Goal: Obtain resource: Obtain resource

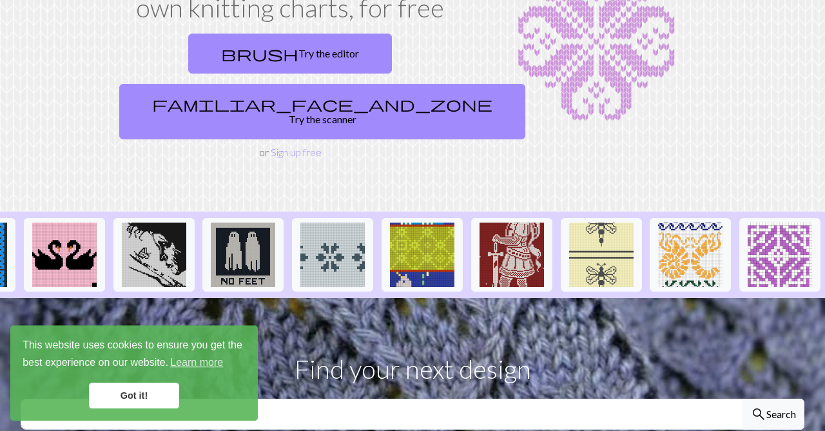
scroll to position [358, 0]
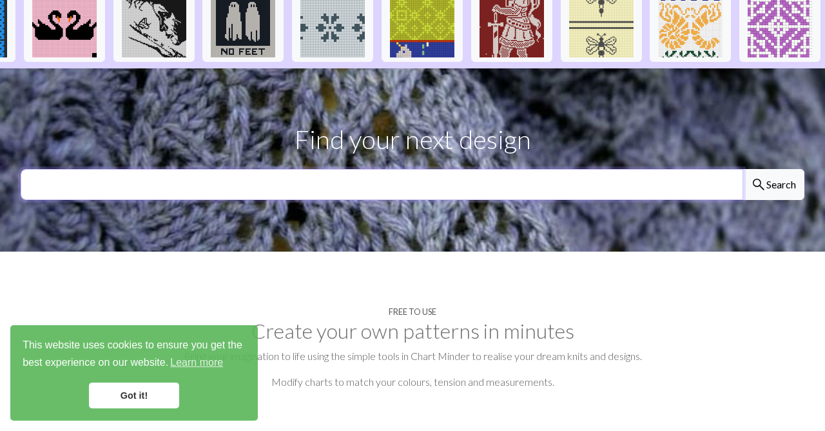
click at [433, 169] on input "text" at bounding box center [382, 184] width 723 height 31
type input "sun"
click at [743, 169] on button "search Search" at bounding box center [774, 184] width 62 height 31
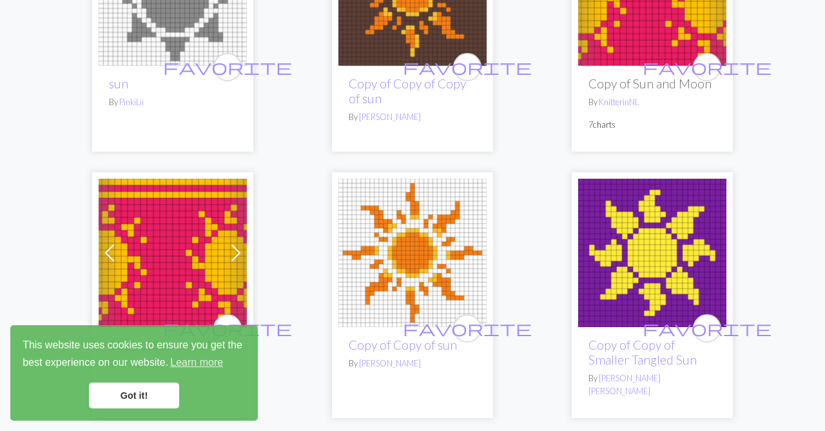
scroll to position [802, 0]
click at [638, 260] on img at bounding box center [652, 253] width 148 height 148
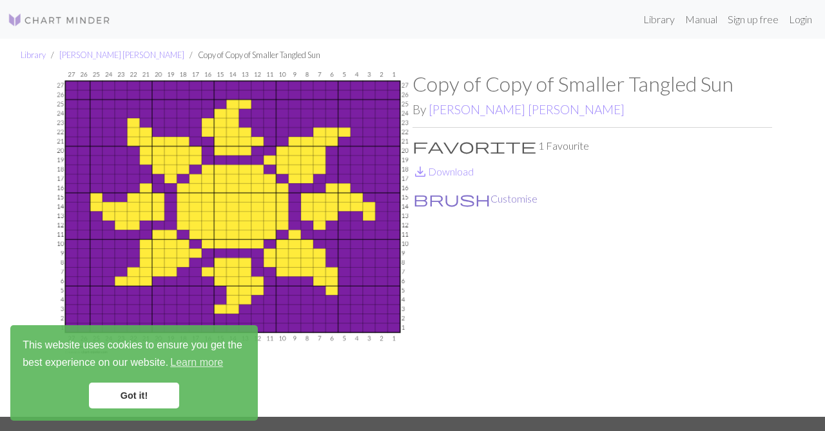
click at [446, 198] on button "brush Customise" at bounding box center [476, 198] width 126 height 17
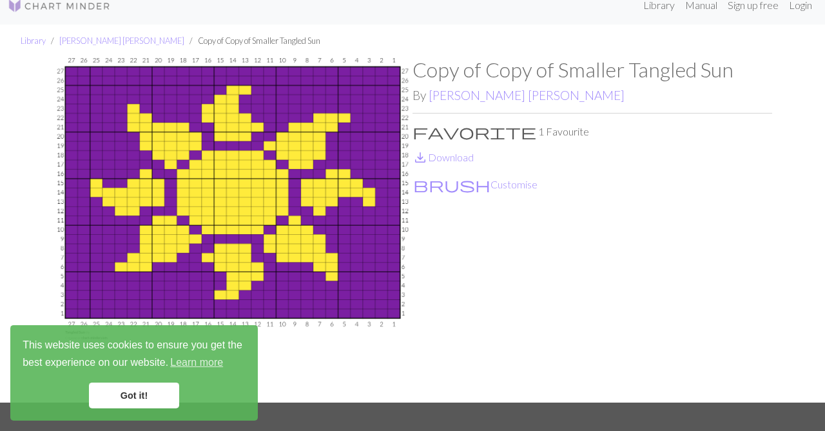
scroll to position [16, 0]
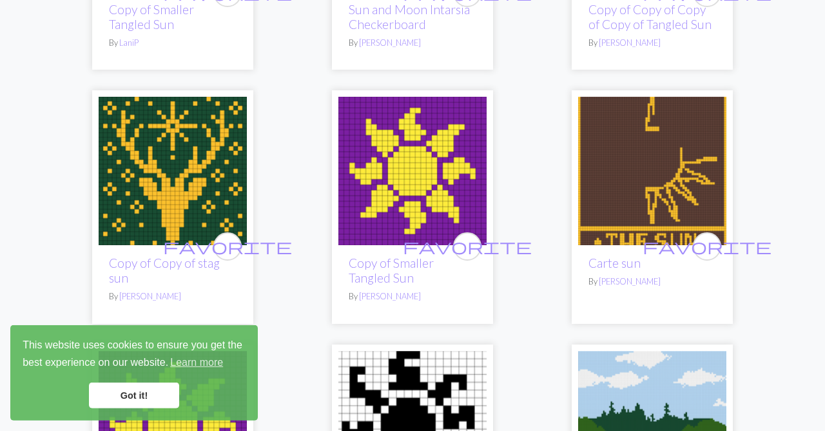
scroll to position [1657, 0]
click at [428, 225] on img at bounding box center [412, 171] width 148 height 148
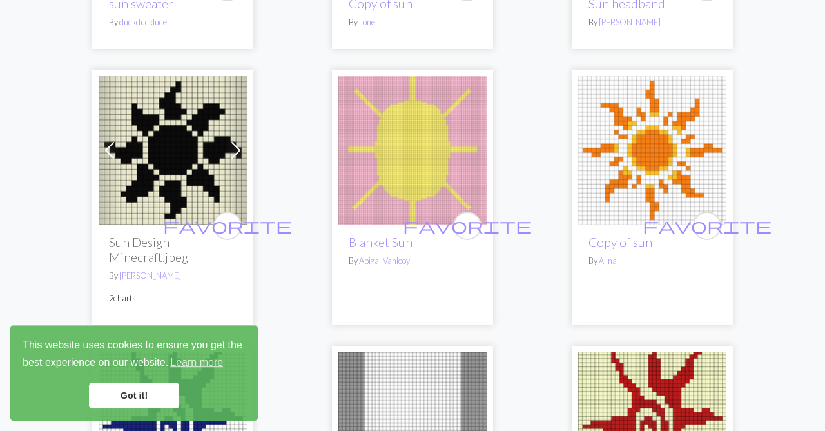
scroll to position [2983, 0]
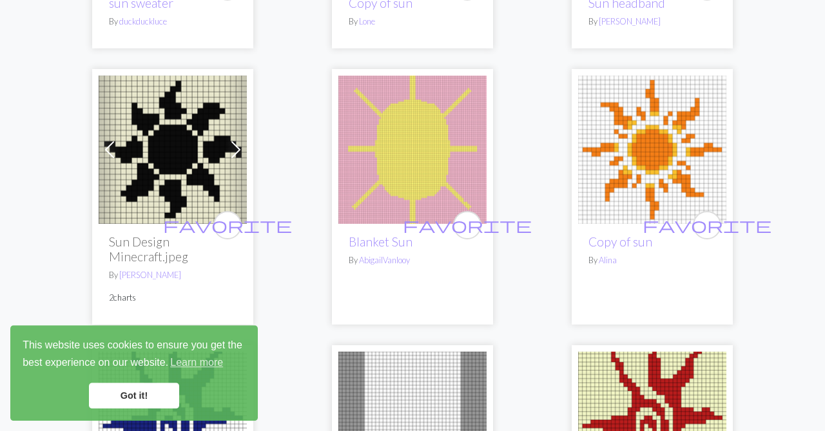
click at [640, 154] on img at bounding box center [652, 149] width 148 height 148
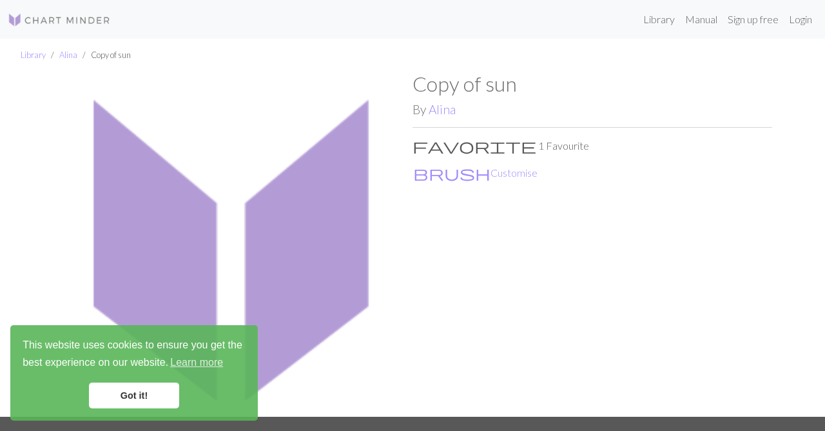
click at [152, 169] on img at bounding box center [233, 244] width 360 height 344
click at [417, 173] on span "brush" at bounding box center [451, 173] width 77 height 18
